Goal: Task Accomplishment & Management: Manage account settings

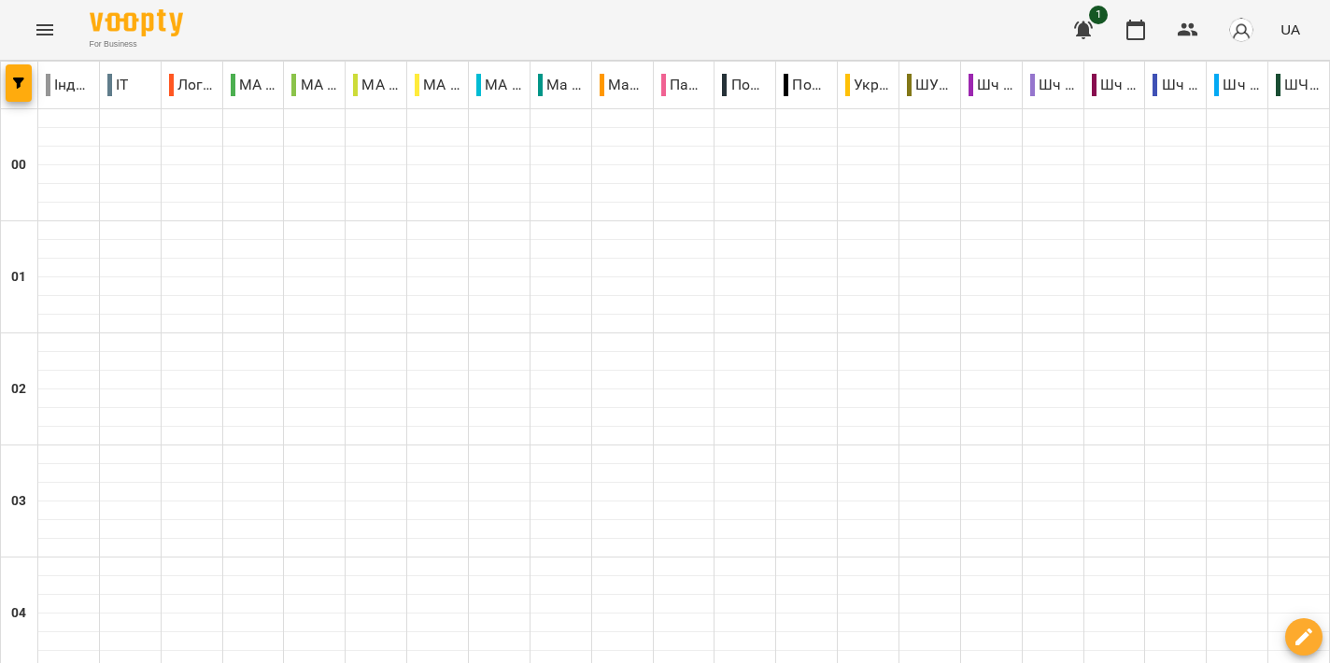
scroll to position [1754, 0]
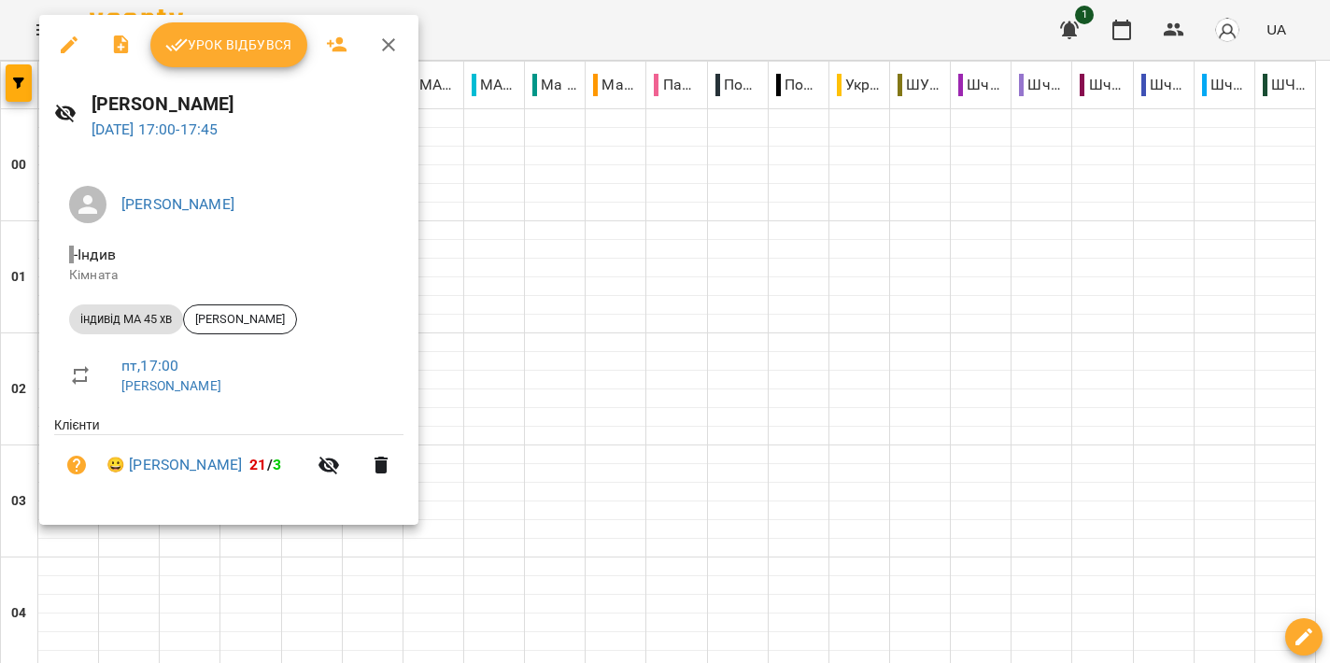
click at [249, 60] on button "Урок відбувся" at bounding box center [228, 44] width 157 height 45
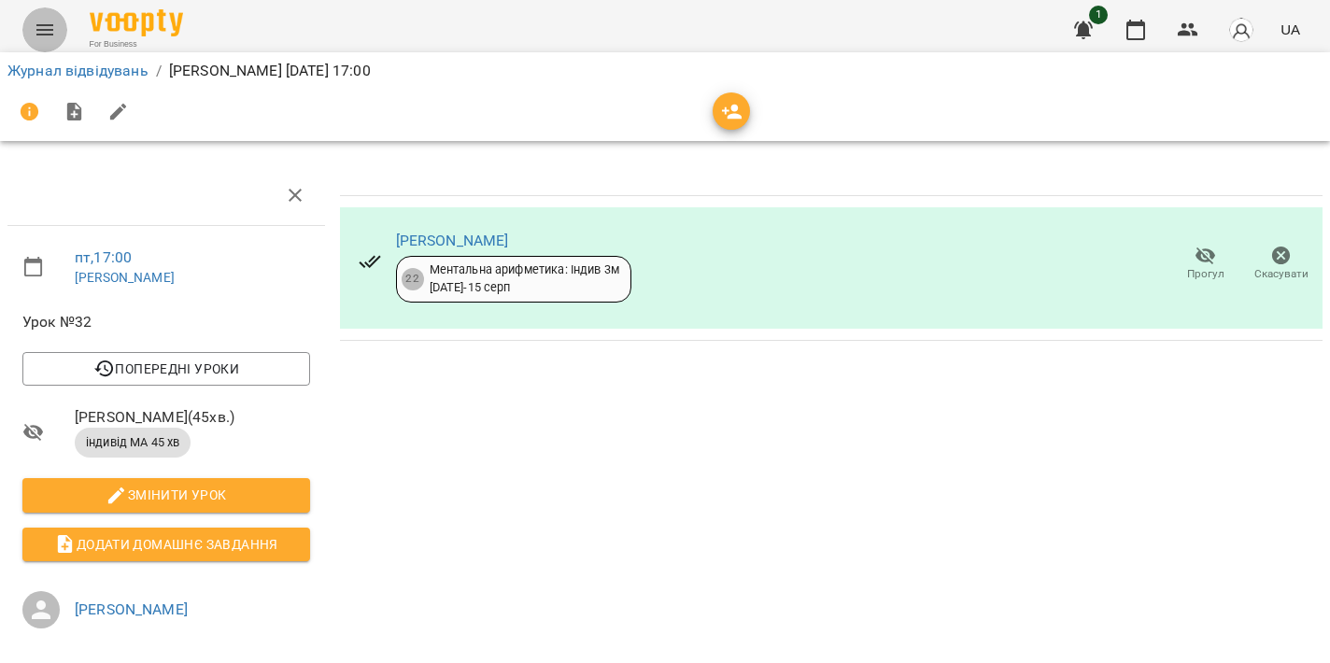
click at [47, 18] on button "Menu" at bounding box center [44, 29] width 45 height 45
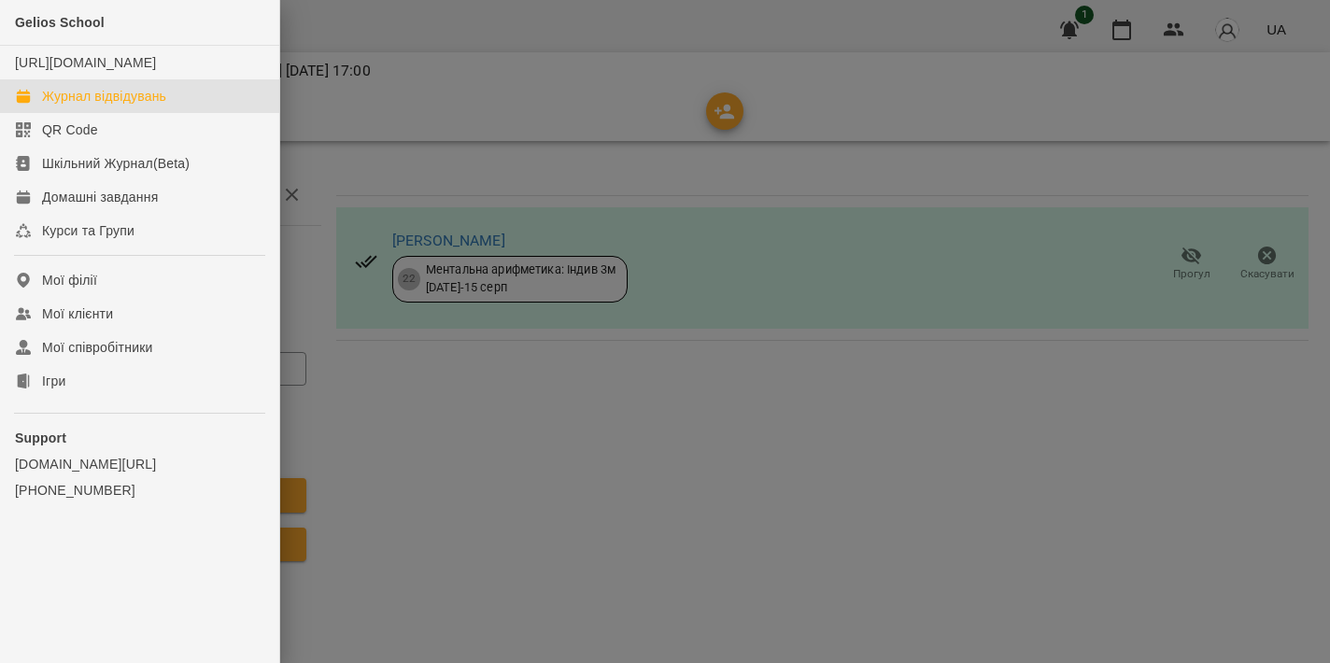
click at [130, 105] on link "Журнал відвідувань" at bounding box center [139, 96] width 279 height 34
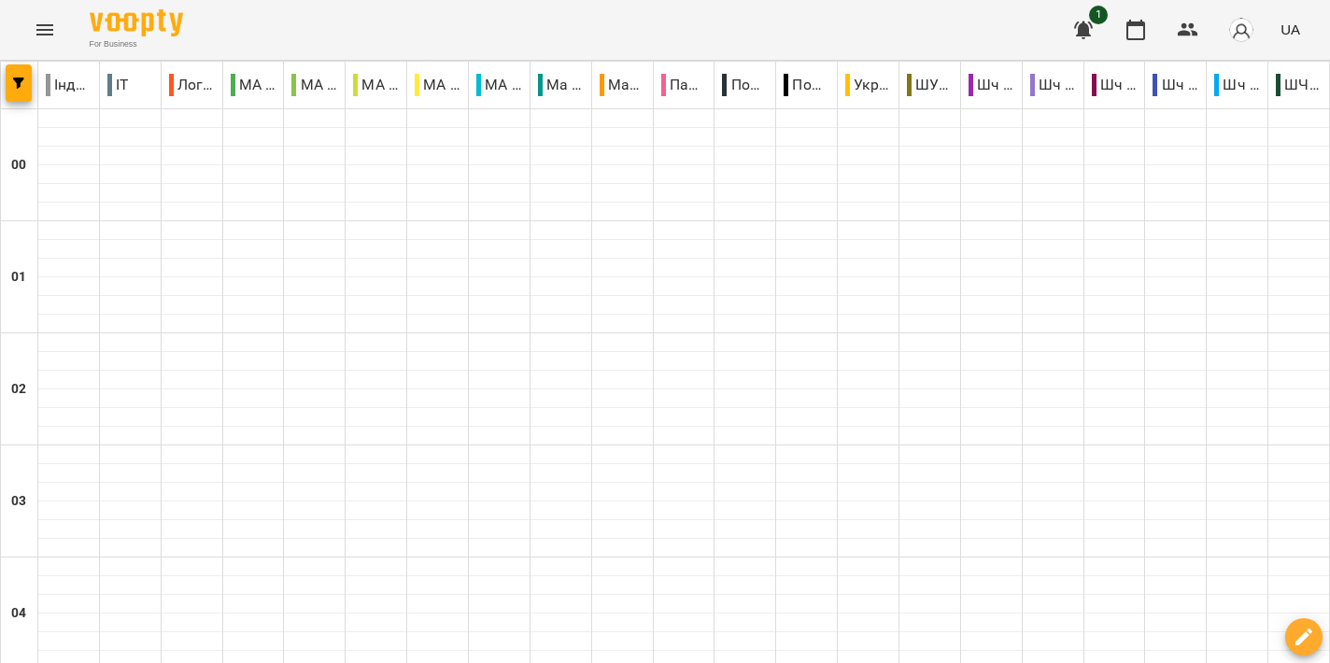
scroll to position [1740, 0]
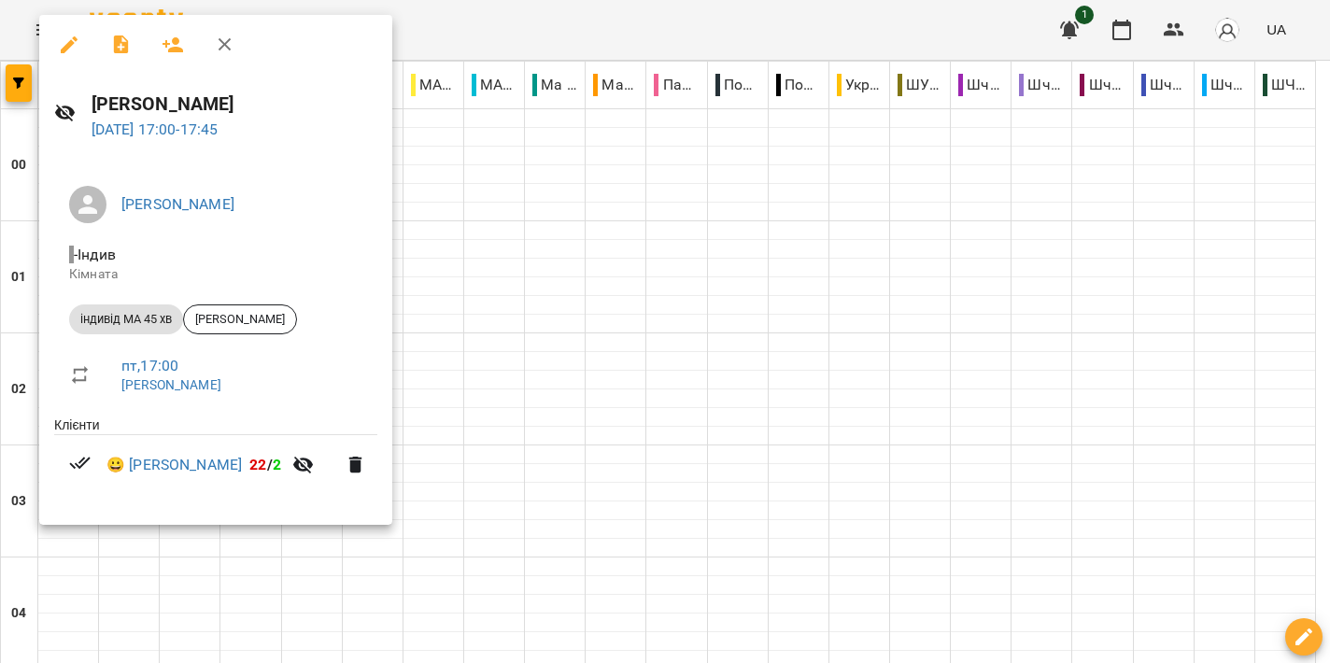
click at [819, 298] on div at bounding box center [665, 331] width 1330 height 663
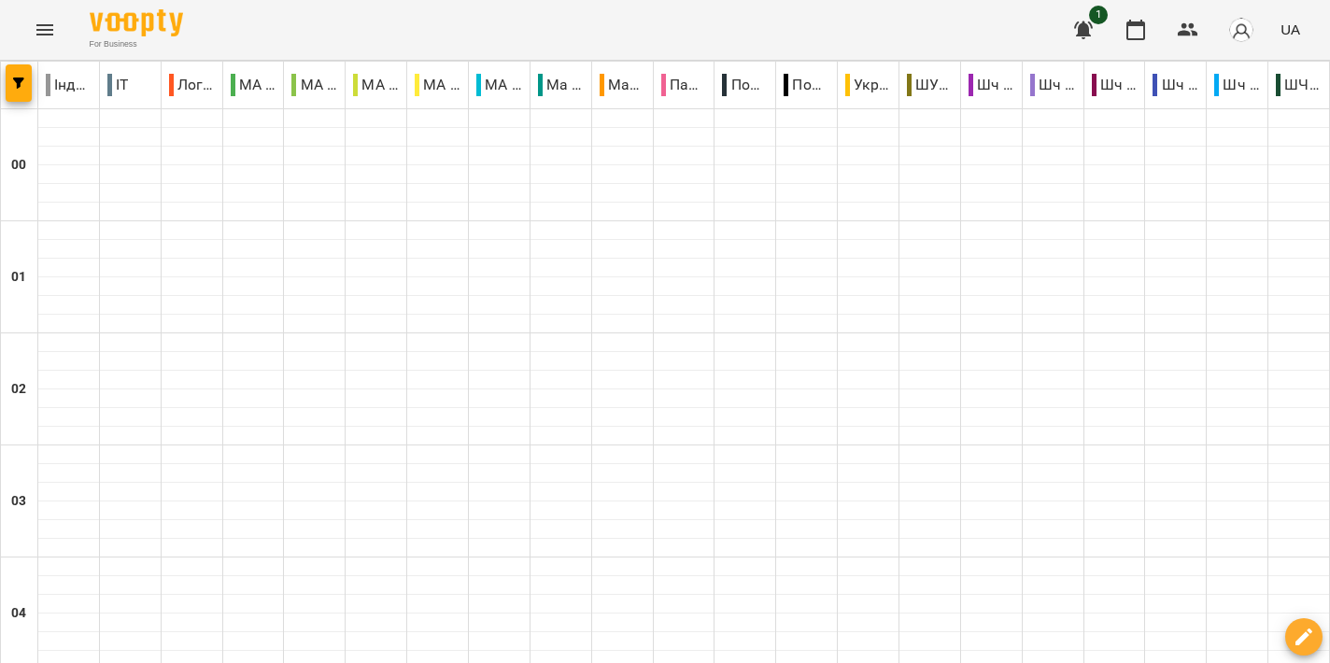
scroll to position [1888, 0]
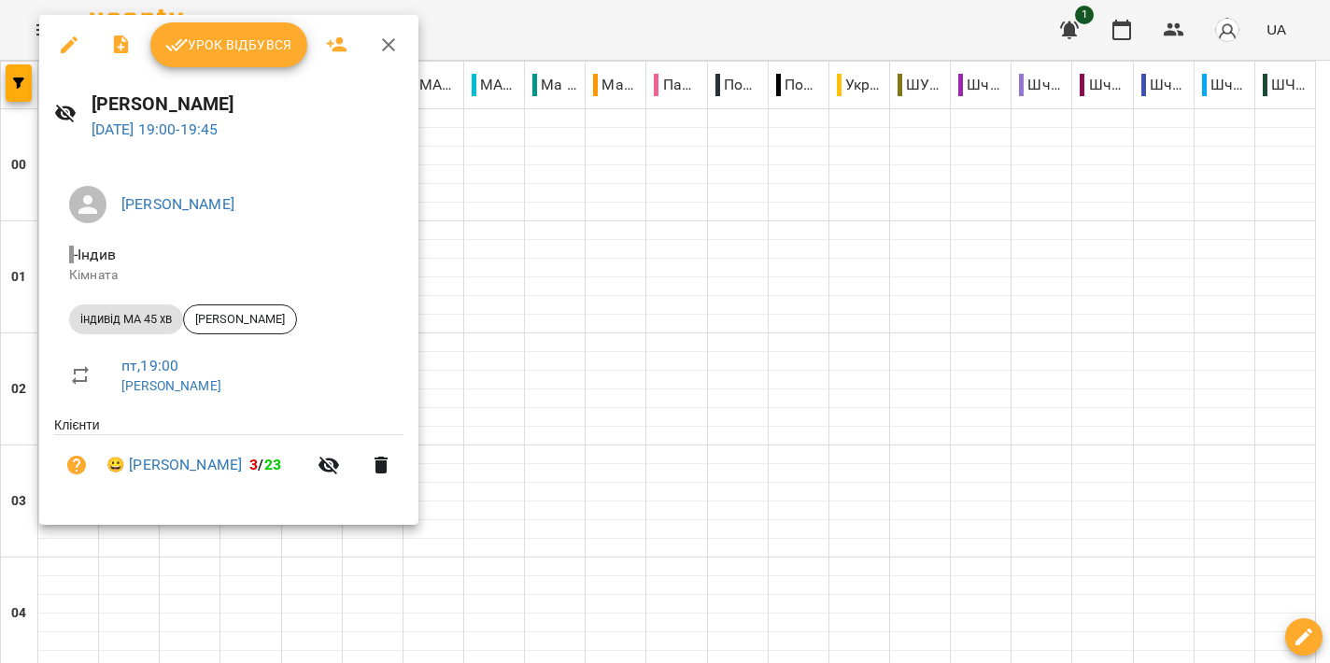
click at [800, 335] on div at bounding box center [665, 331] width 1330 height 663
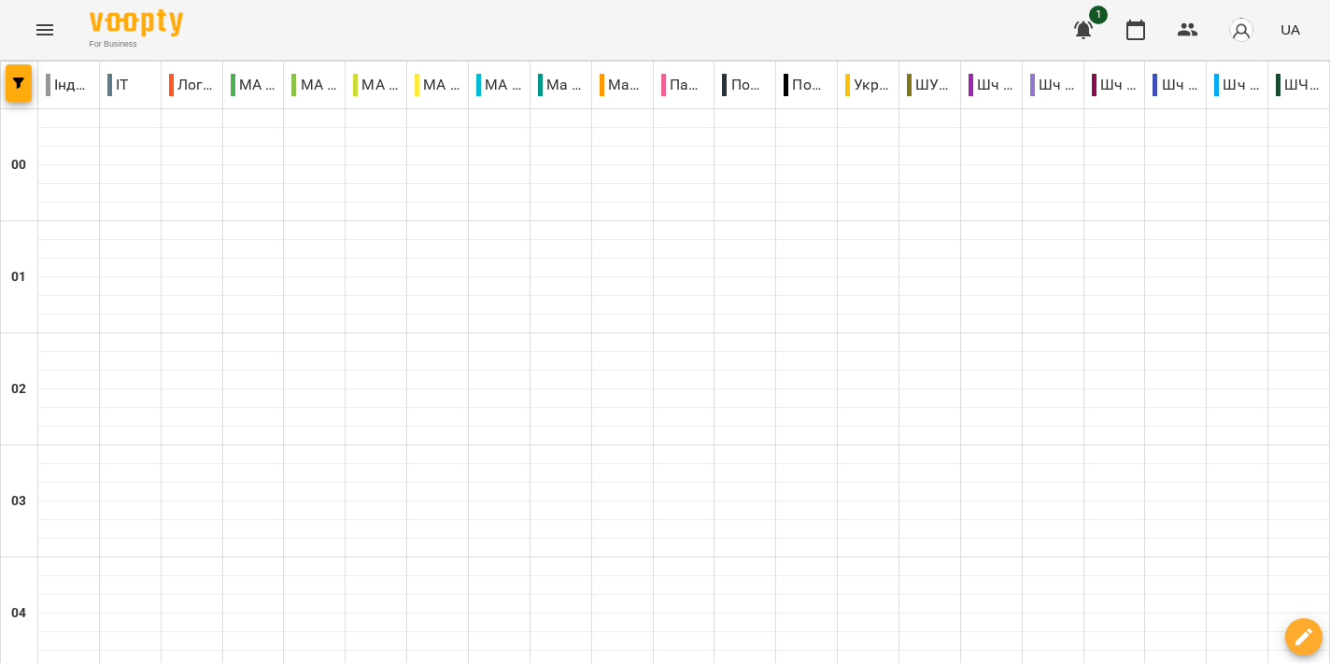
scroll to position [1997, 0]
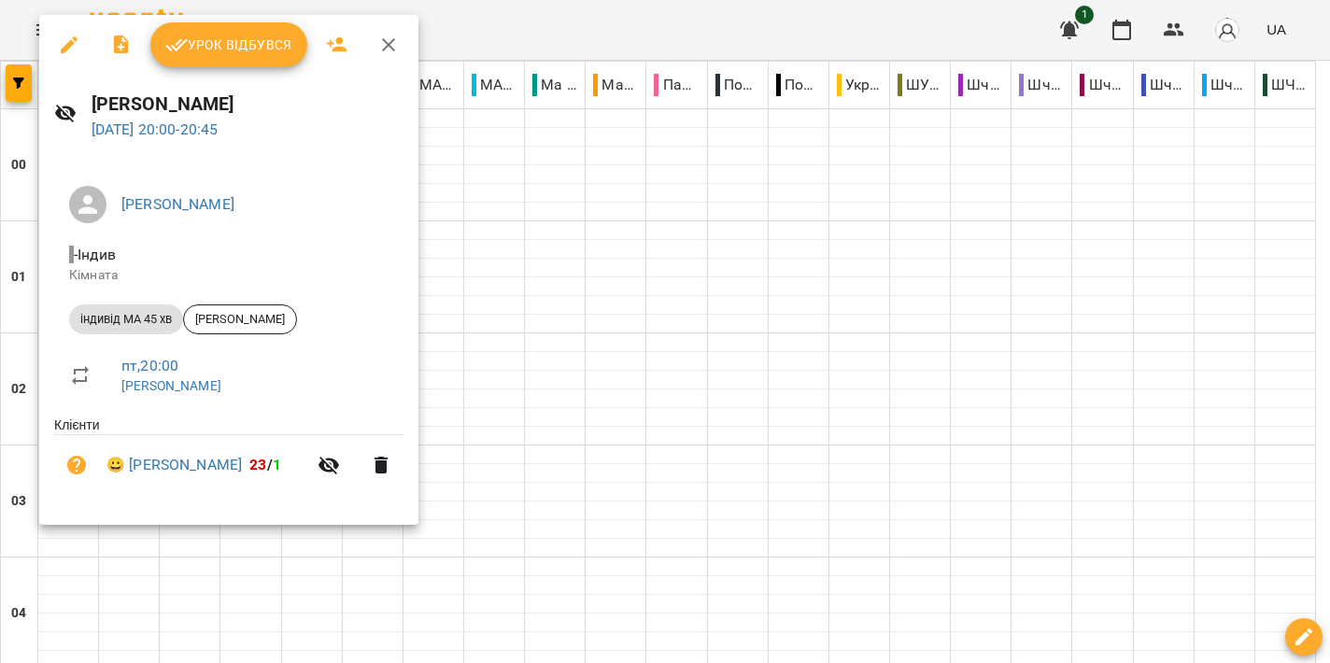
click at [712, 325] on div at bounding box center [665, 331] width 1330 height 663
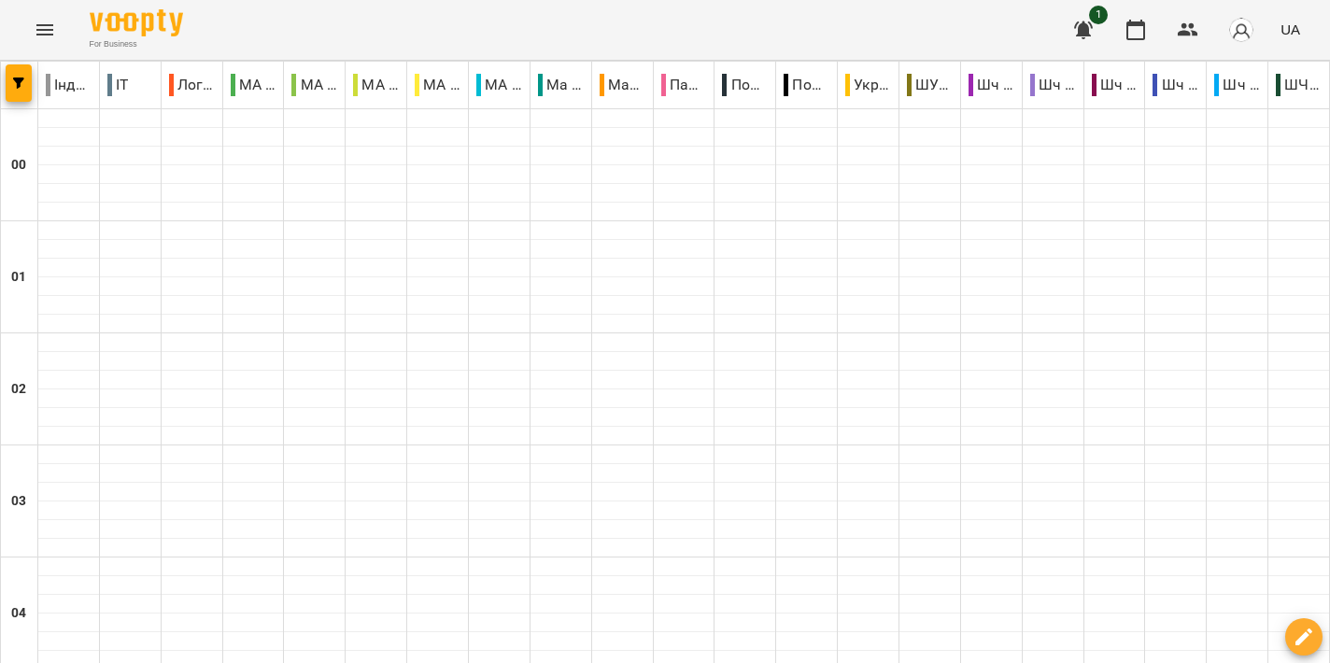
scroll to position [2121, 0]
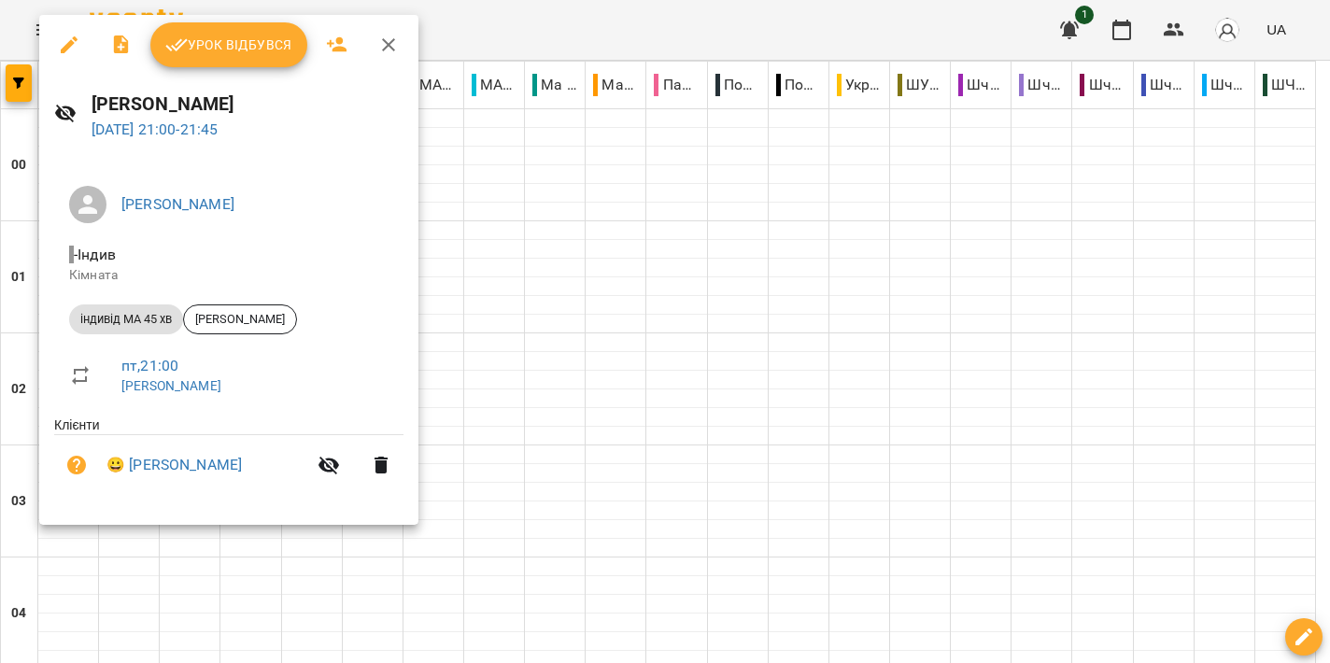
click at [690, 305] on div at bounding box center [665, 331] width 1330 height 663
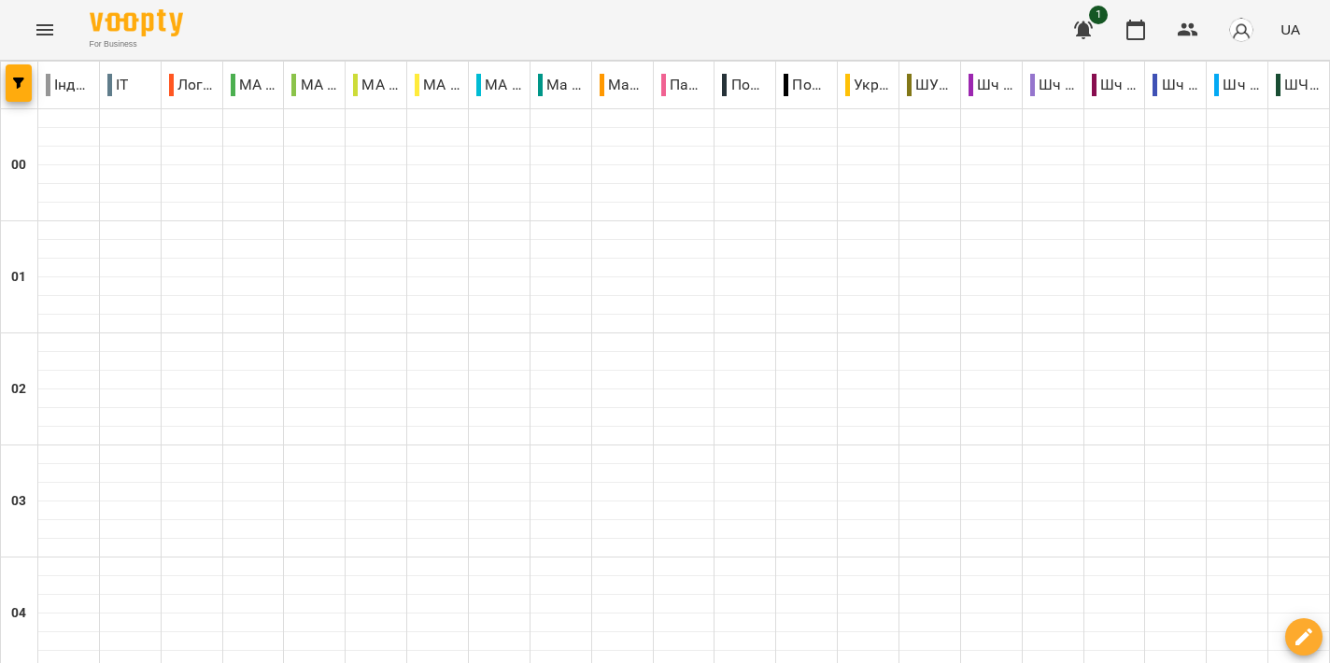
scroll to position [2251, 0]
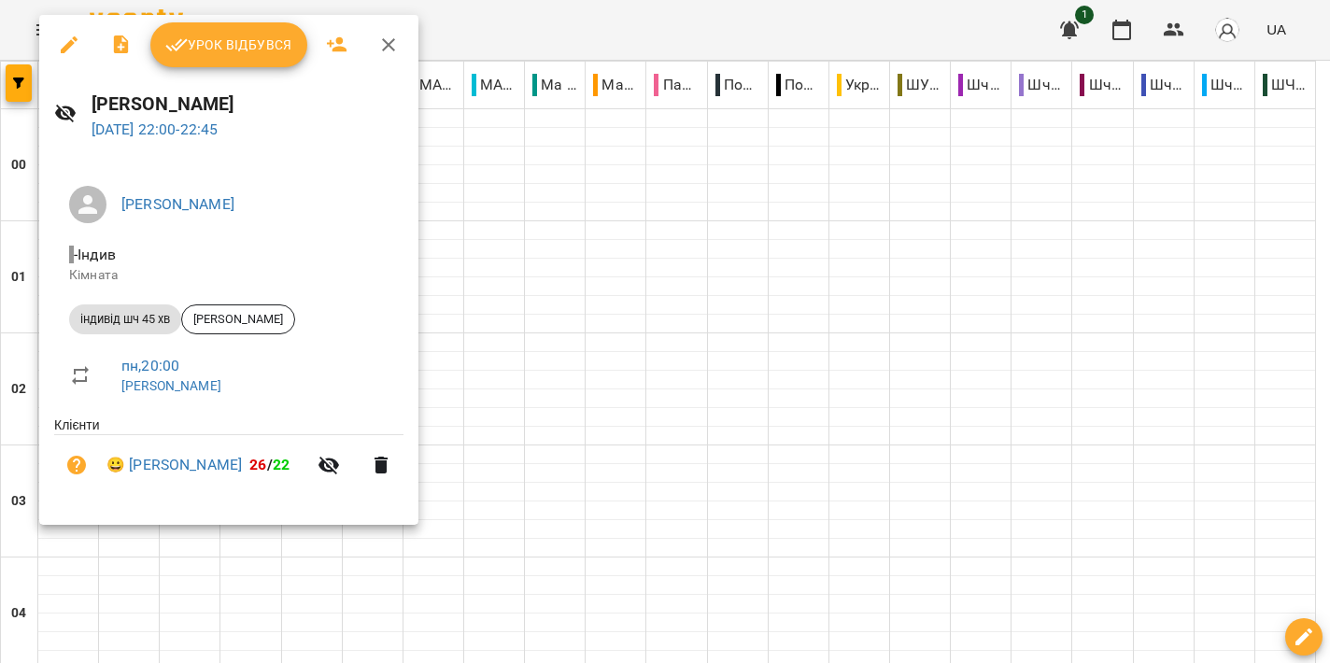
click at [617, 271] on div at bounding box center [665, 331] width 1330 height 663
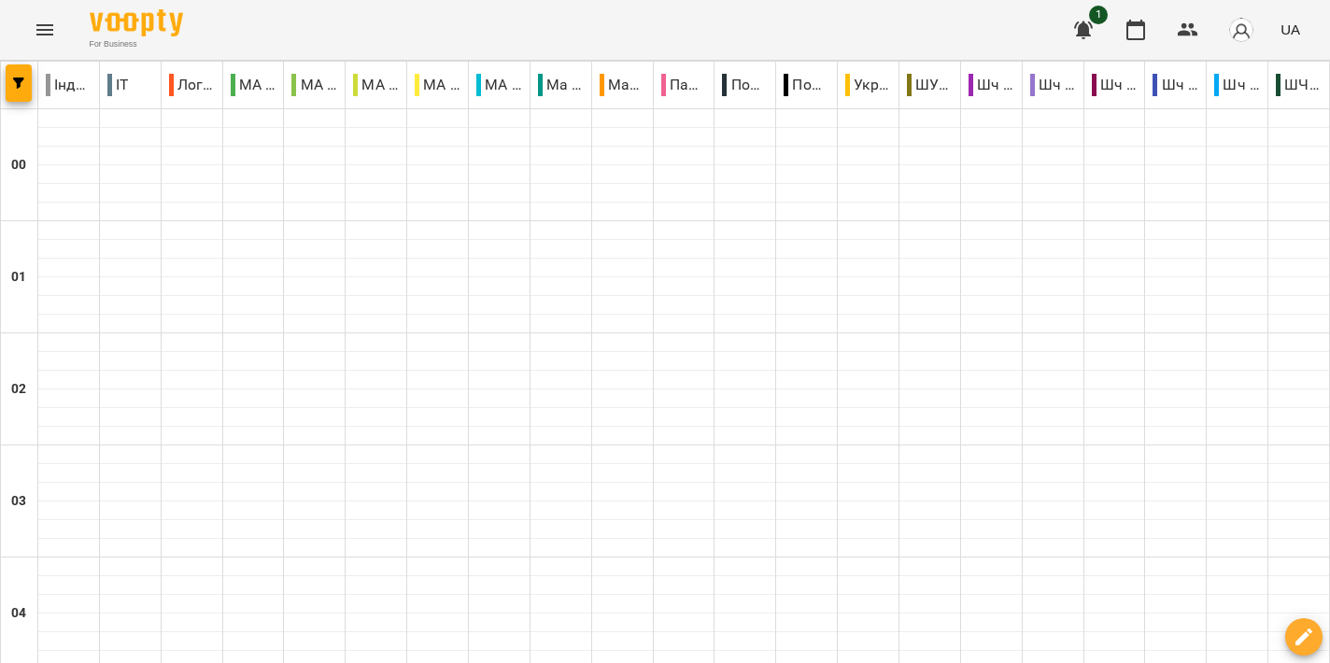
scroll to position [2065, 0]
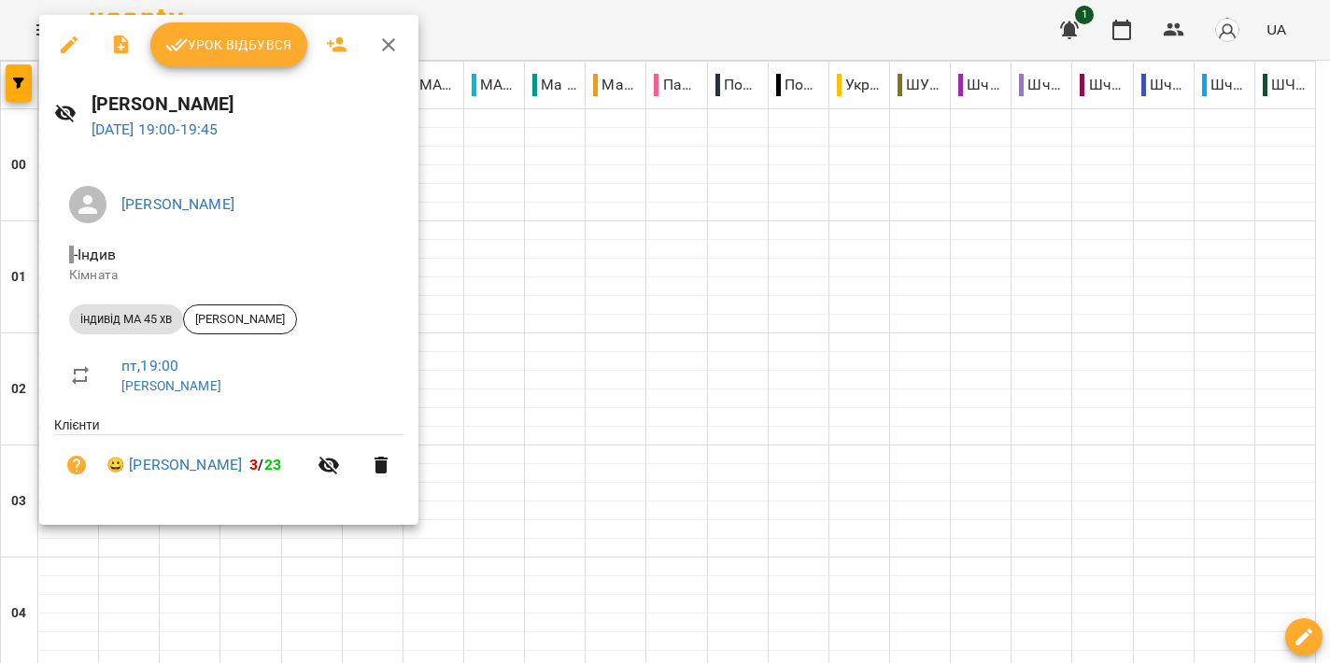
click at [815, 247] on div at bounding box center [665, 331] width 1330 height 663
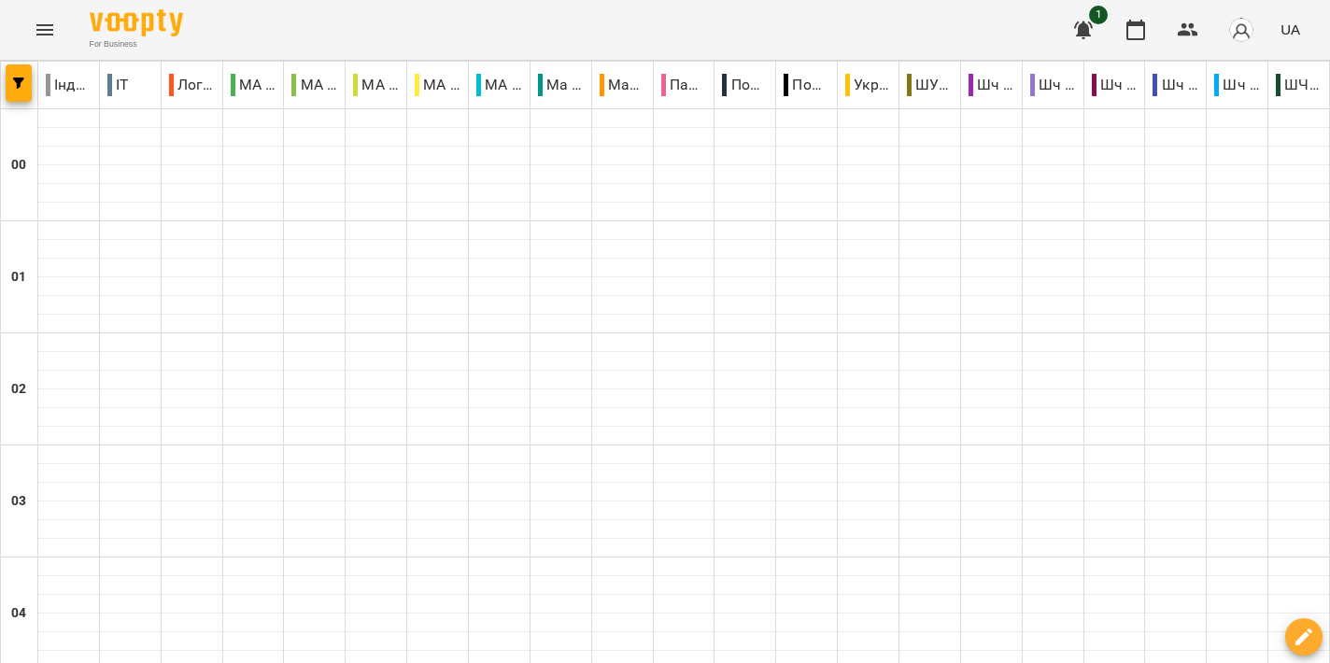
scroll to position [2051, 0]
